Goal: Transaction & Acquisition: Purchase product/service

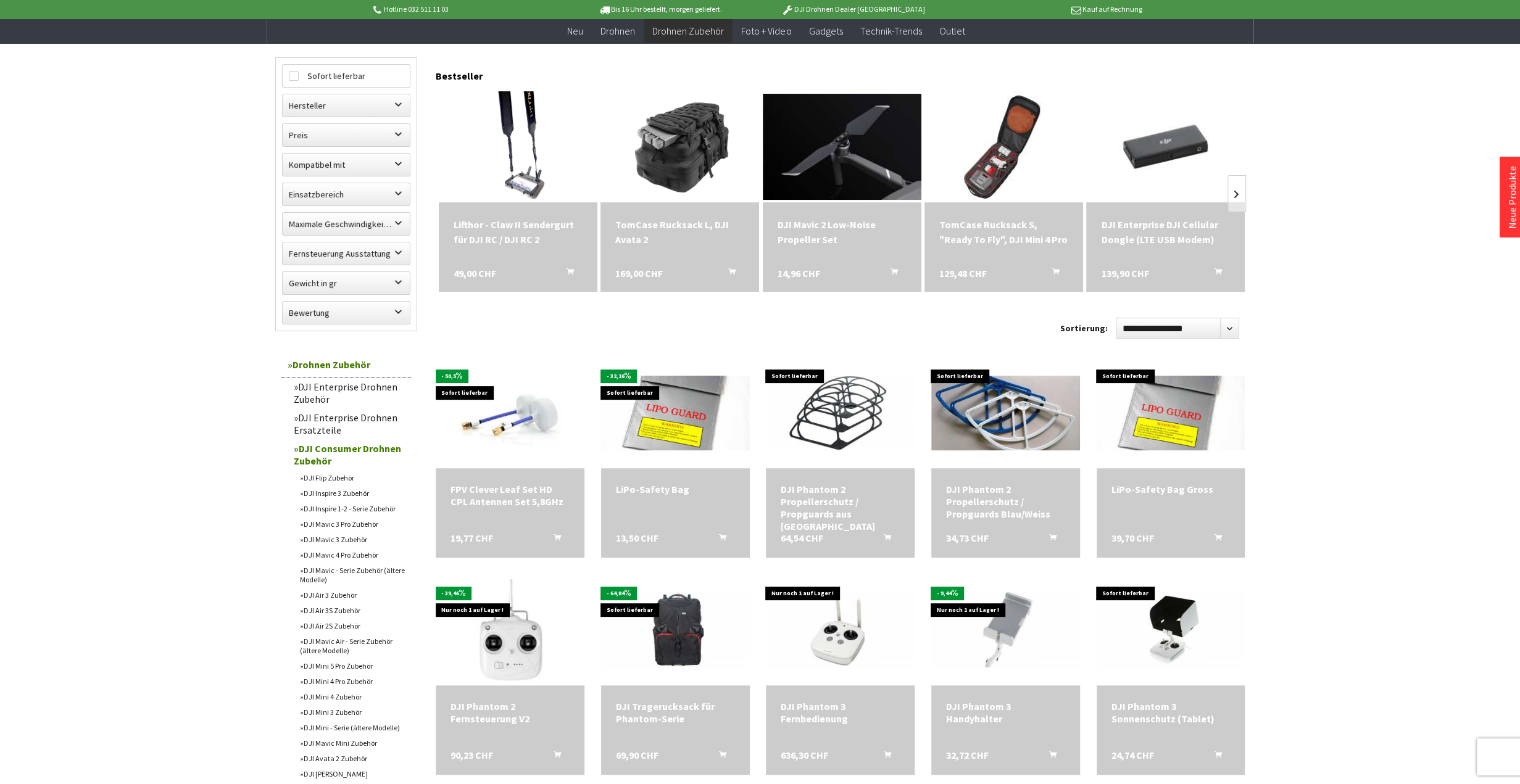
scroll to position [123, 0]
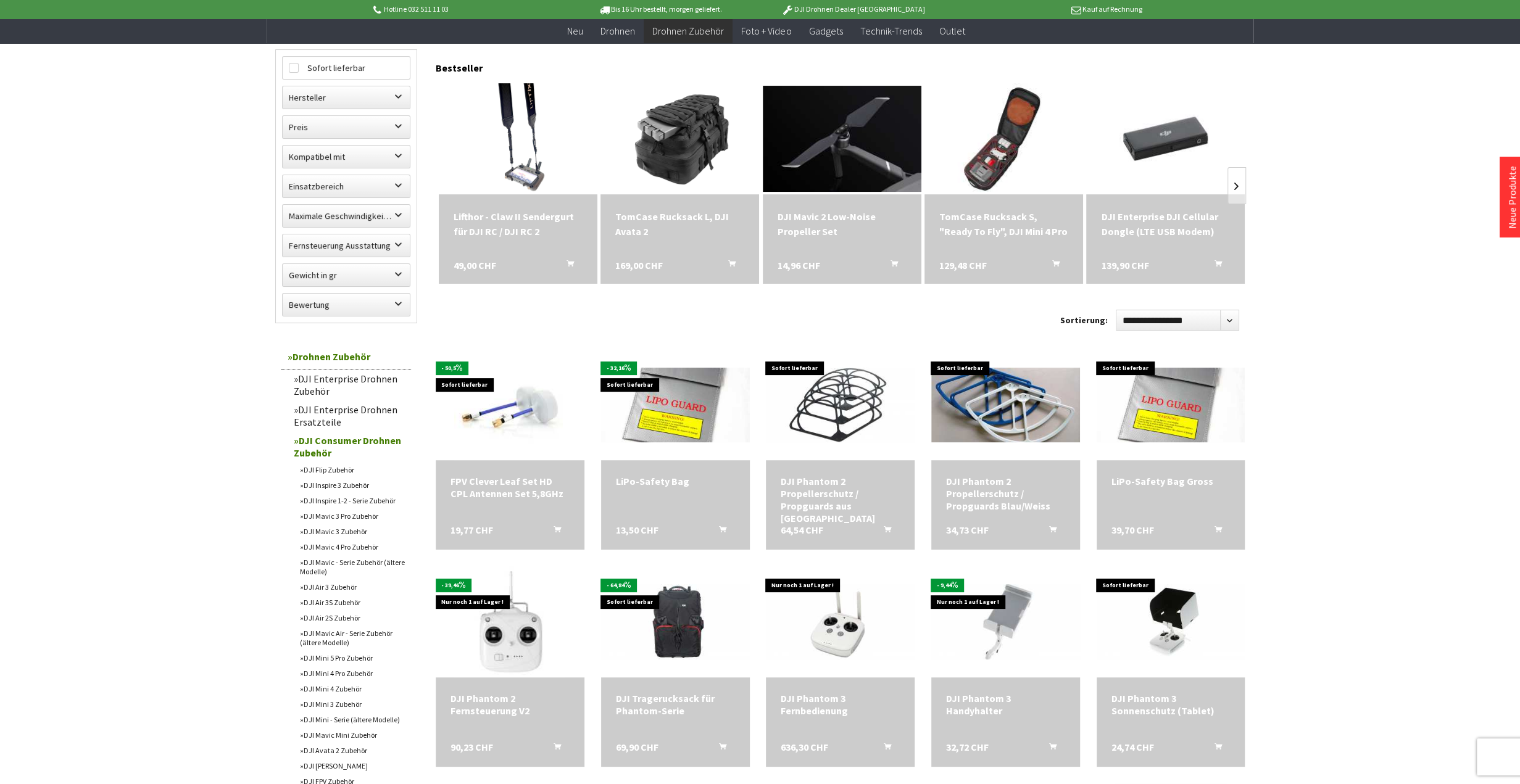
click at [333, 661] on link "DJI Mini 5 Pro Zubehör" at bounding box center [353, 658] width 118 height 15
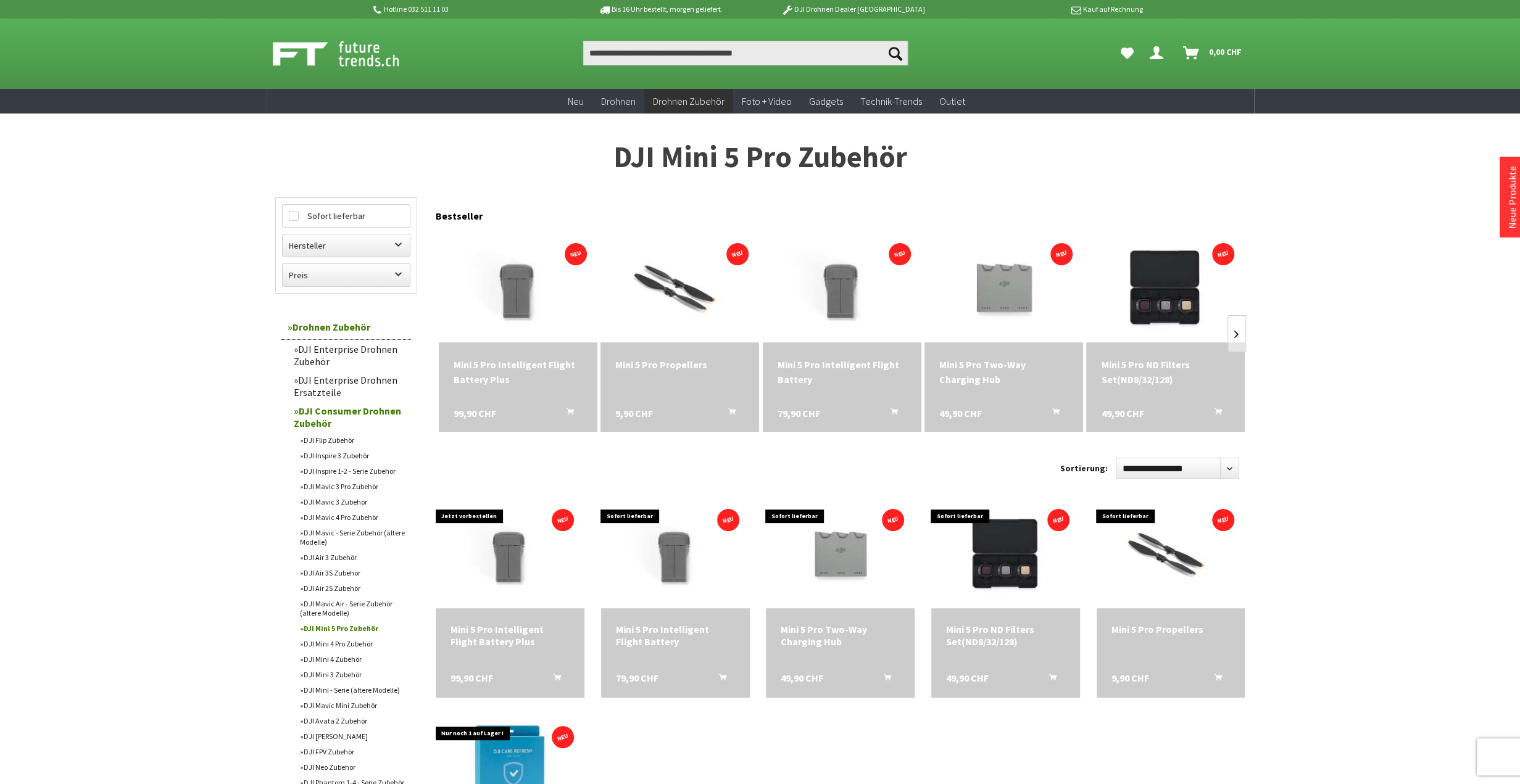
click at [501, 381] on div "Mini 5 Pro Intelligent Flight Battery Plus" at bounding box center [518, 372] width 129 height 29
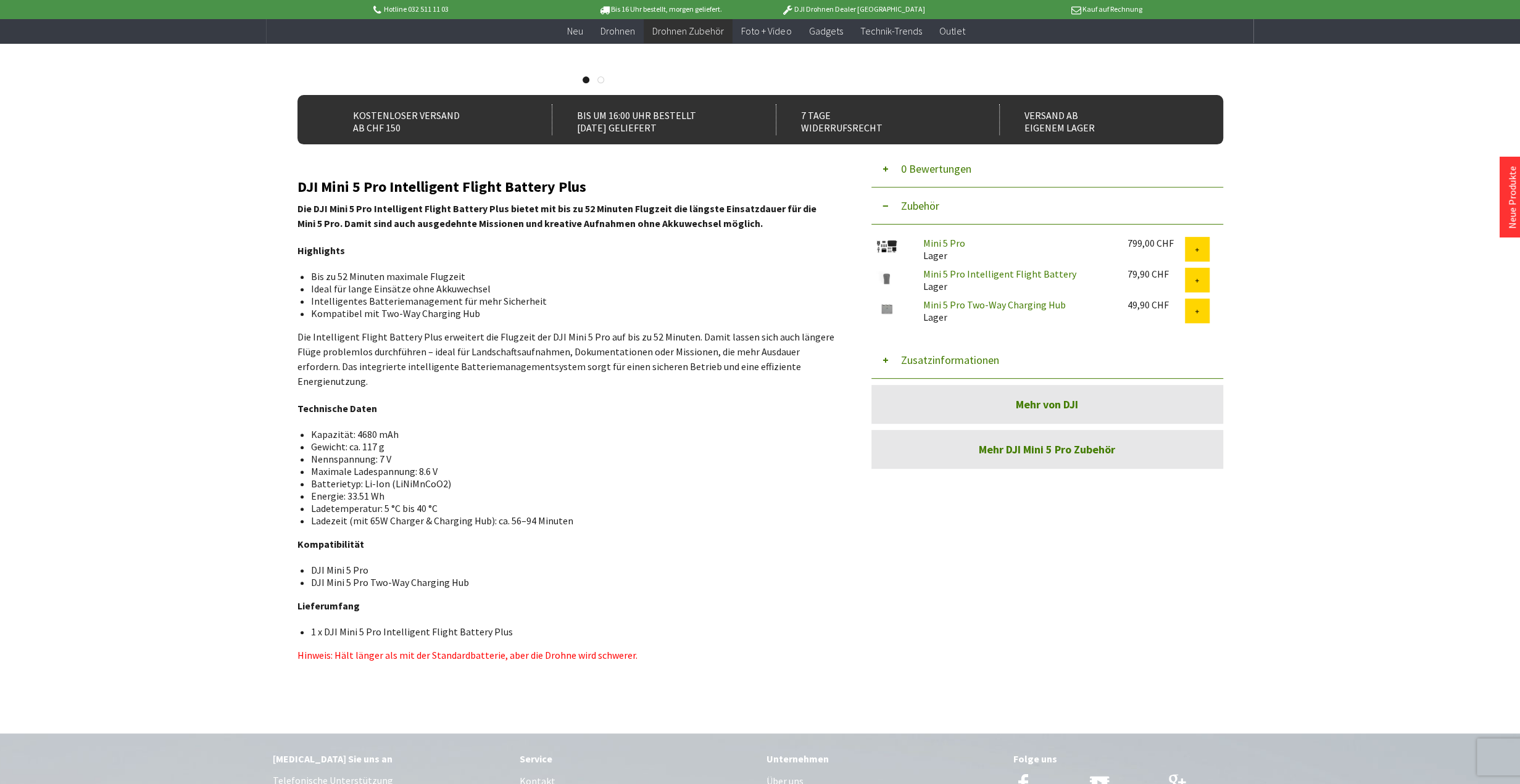
scroll to position [62, 0]
